Goal: Task Accomplishment & Management: Manage account settings

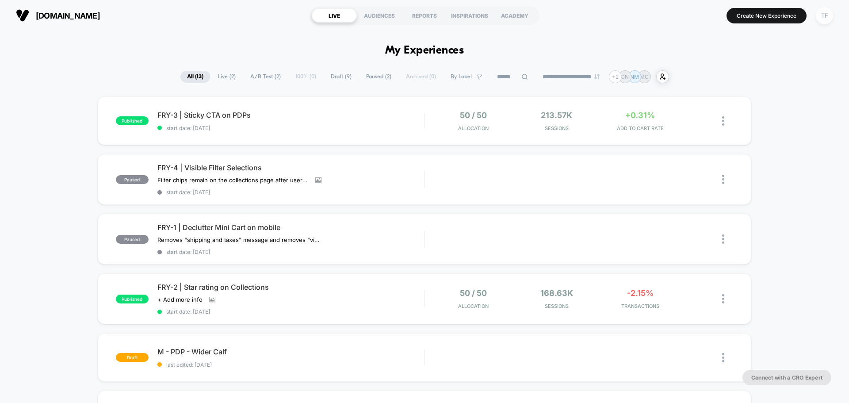
click at [827, 14] on div "TF" at bounding box center [824, 15] width 17 height 17
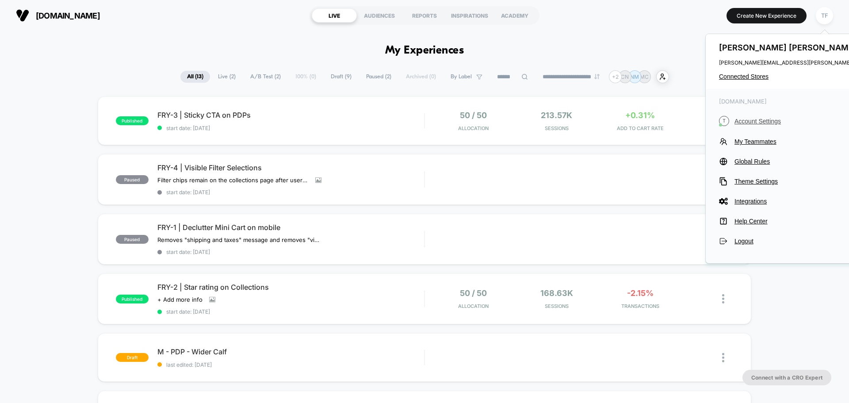
click at [764, 122] on span "Account Settings" at bounding box center [815, 121] width 160 height 7
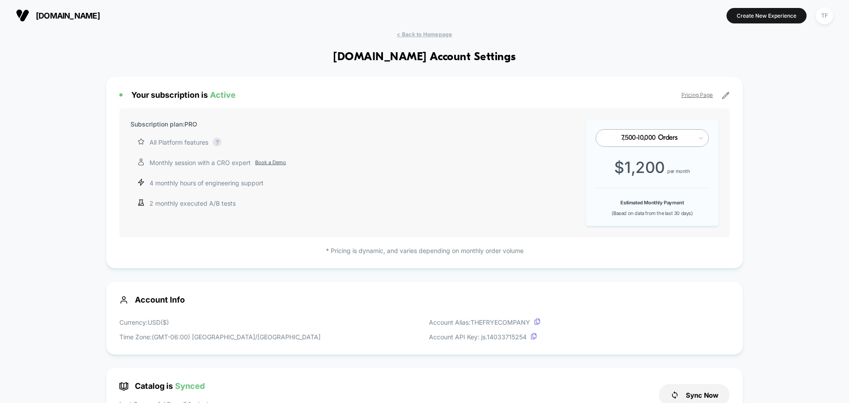
click at [20, 15] on img at bounding box center [22, 15] width 13 height 13
